Goal: Find specific page/section: Find specific page/section

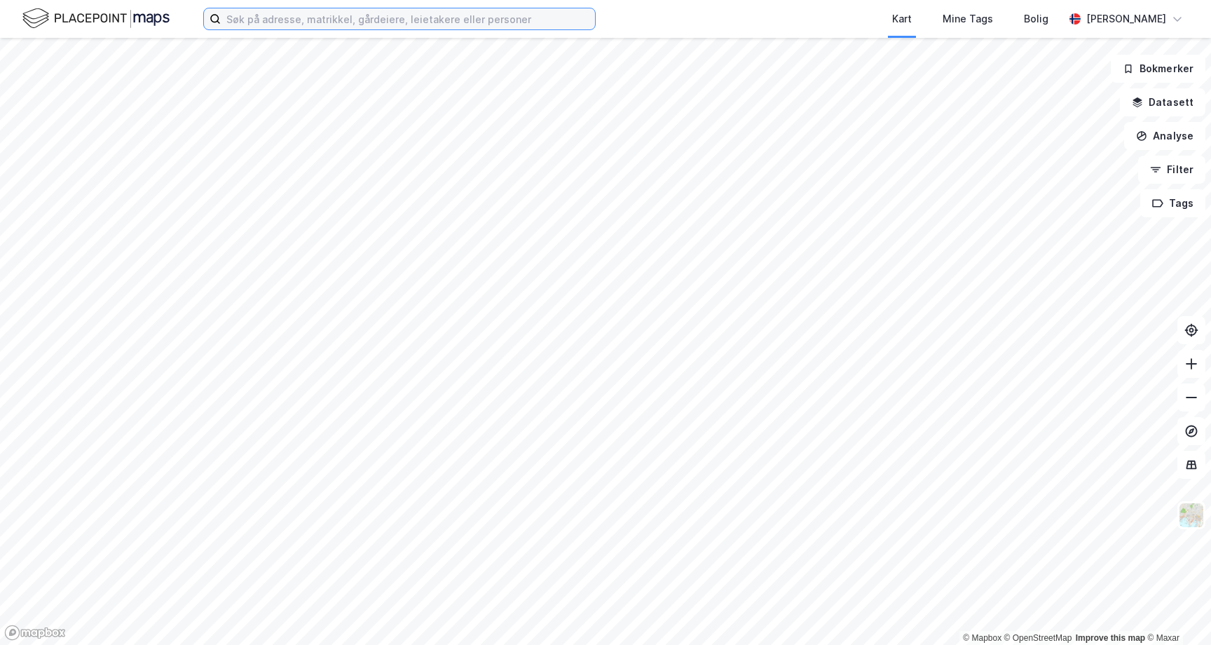
click at [279, 20] on input at bounding box center [408, 18] width 374 height 21
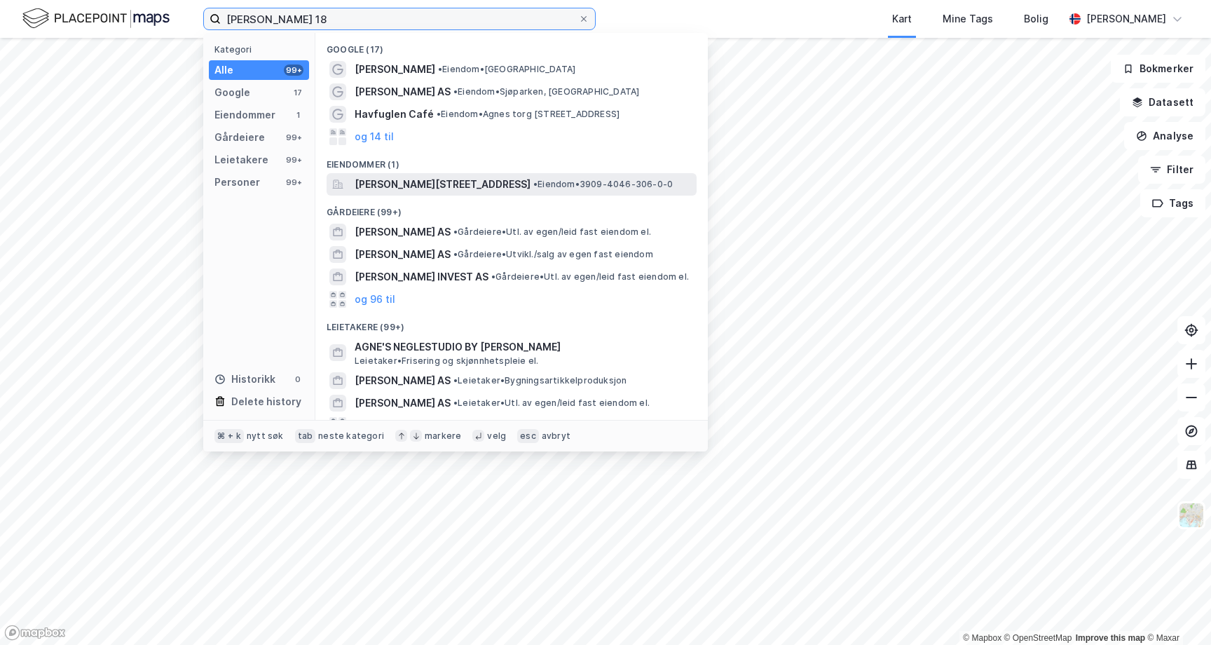
type input "[PERSON_NAME] 18"
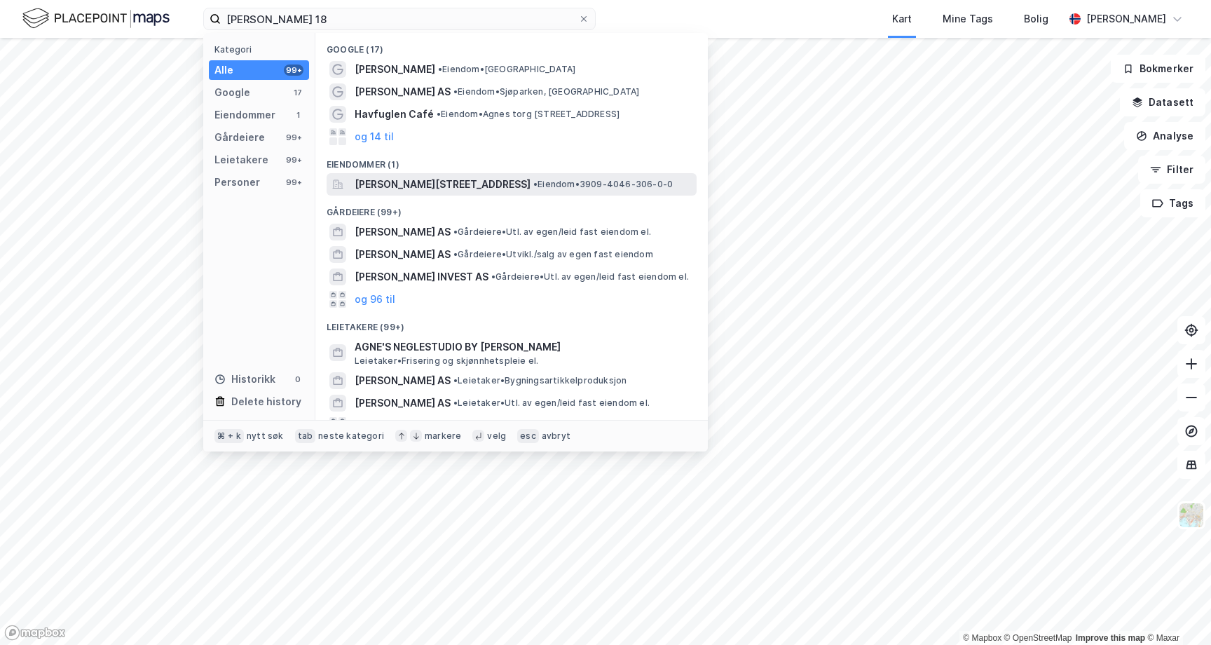
click at [483, 178] on span "[PERSON_NAME][STREET_ADDRESS]" at bounding box center [443, 184] width 176 height 17
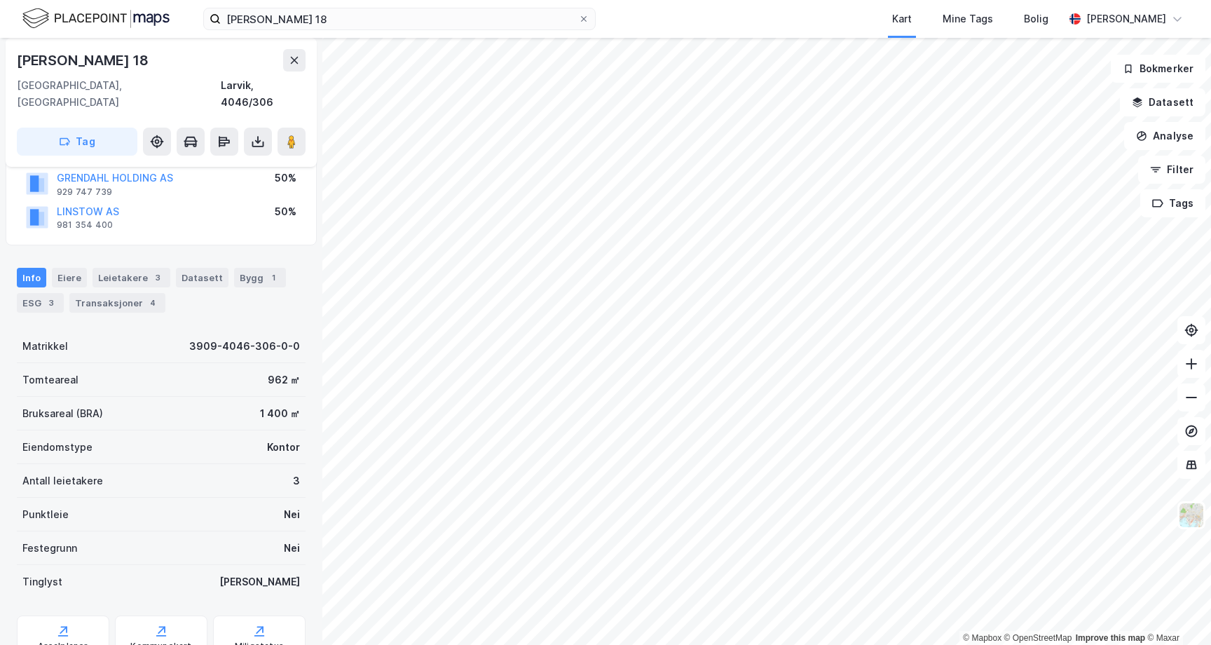
scroll to position [109, 0]
